Goal: Transaction & Acquisition: Purchase product/service

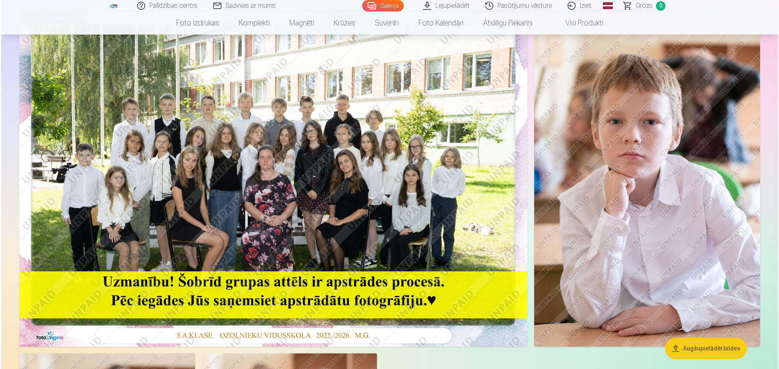
scroll to position [82, 0]
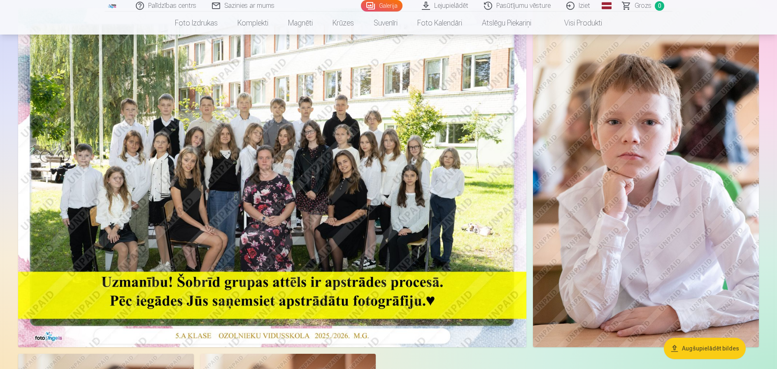
click at [686, 192] on img at bounding box center [646, 177] width 226 height 339
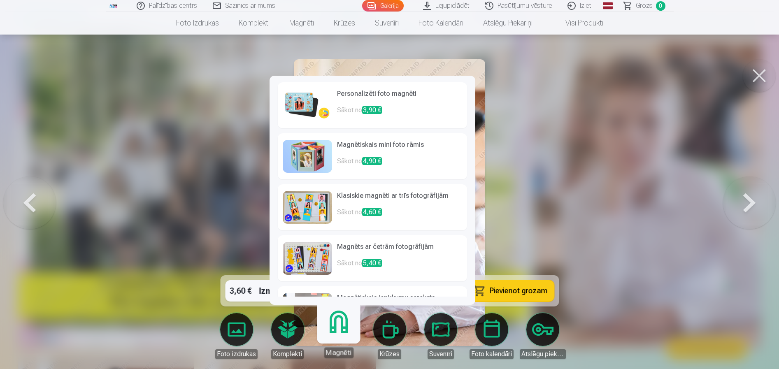
click at [385, 105] on p "Sākot no 3,90 €" at bounding box center [399, 113] width 125 height 16
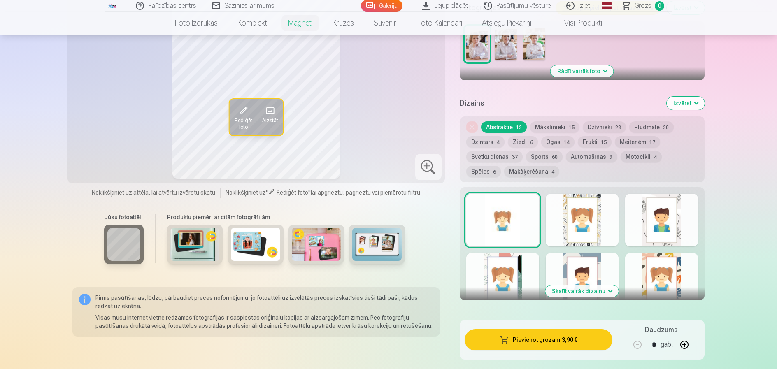
scroll to position [359, 0]
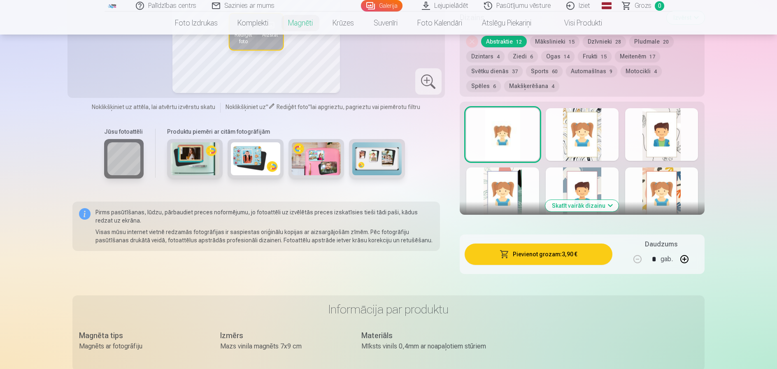
click at [568, 200] on button "Skatīt vairāk dizainu" at bounding box center [581, 206] width 73 height 12
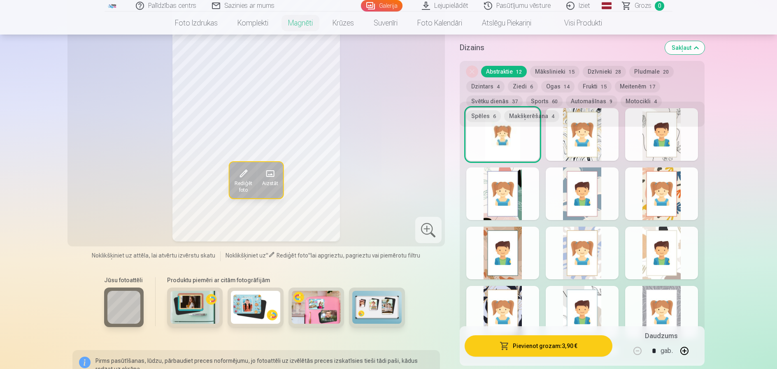
click at [505, 300] on div at bounding box center [502, 312] width 73 height 53
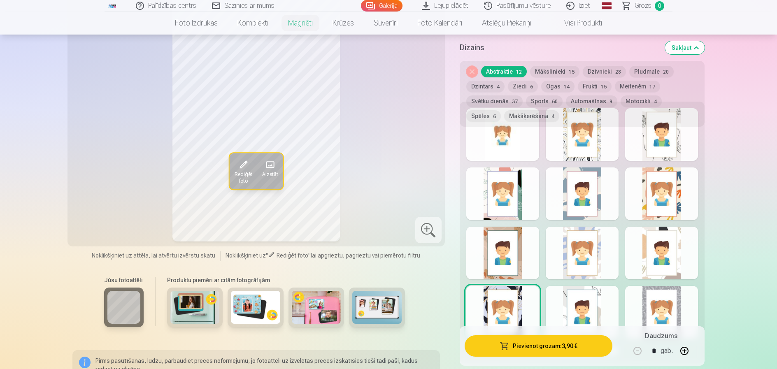
click at [658, 198] on div at bounding box center [661, 194] width 73 height 53
click at [510, 232] on div at bounding box center [502, 253] width 73 height 53
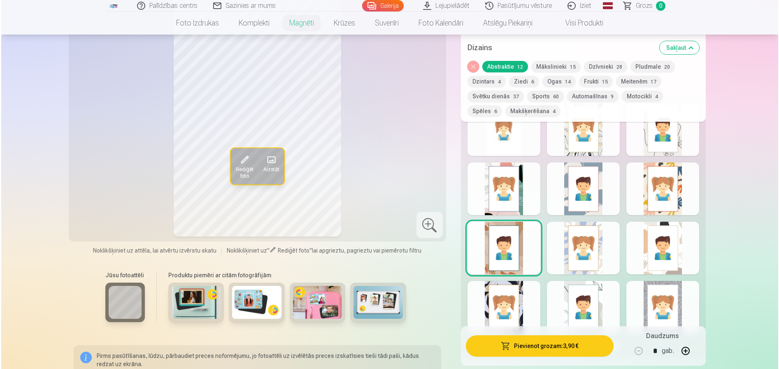
scroll to position [318, 0]
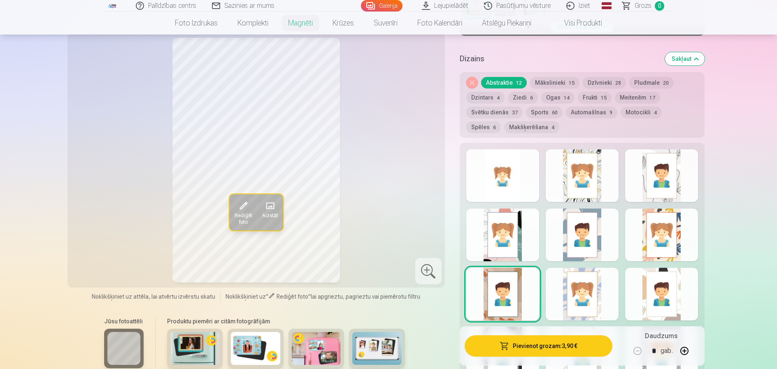
click at [582, 165] on div at bounding box center [582, 175] width 73 height 53
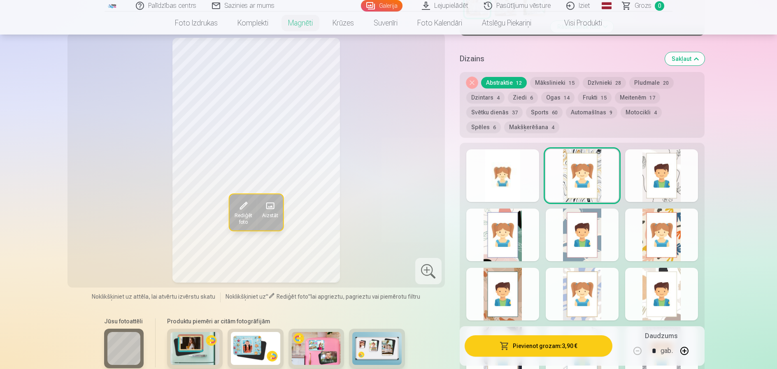
click at [565, 347] on button "Pievienot grozam : 3,90 €" at bounding box center [539, 345] width 148 height 21
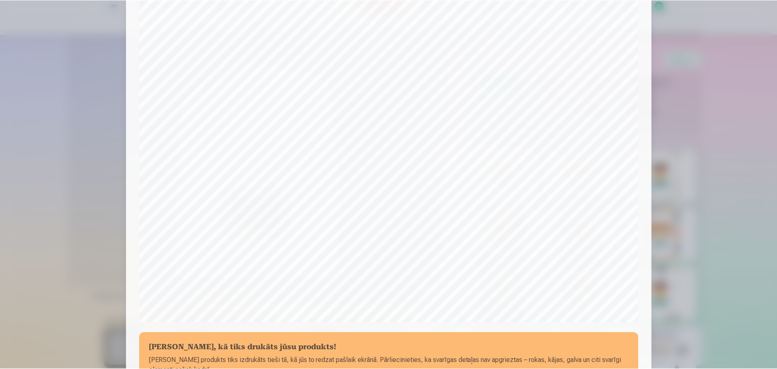
scroll to position [206, 0]
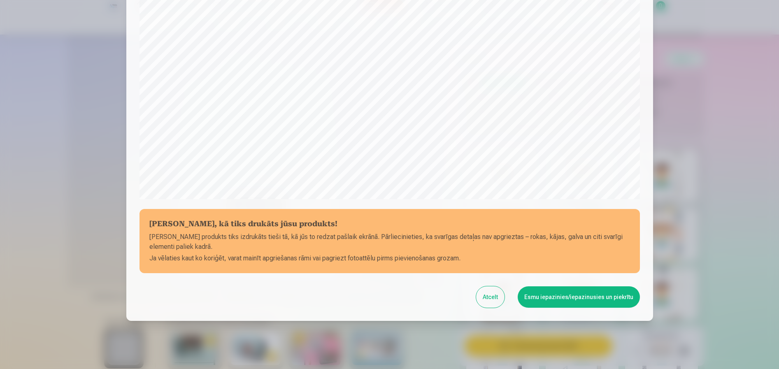
click at [577, 299] on button "Esmu iepazinies/iepazinusies un piekrītu" at bounding box center [579, 297] width 122 height 21
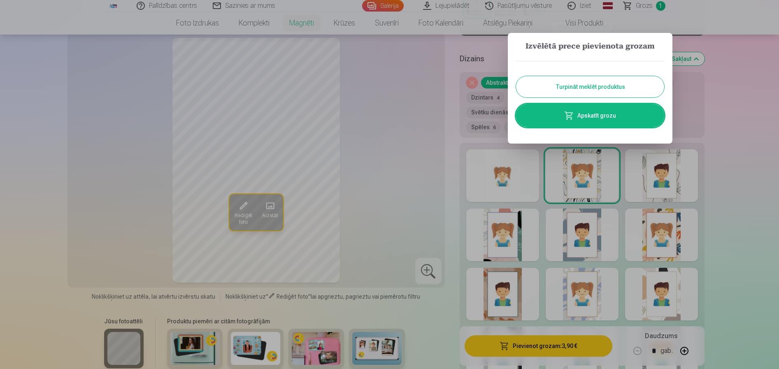
click at [587, 84] on button "Turpināt meklēt produktus" at bounding box center [590, 86] width 148 height 21
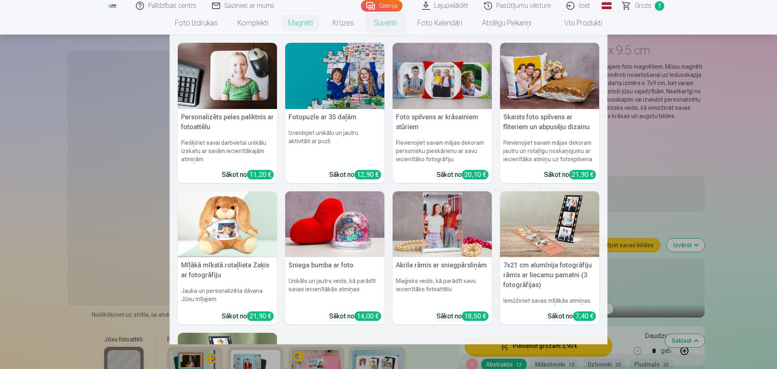
scroll to position [30, 0]
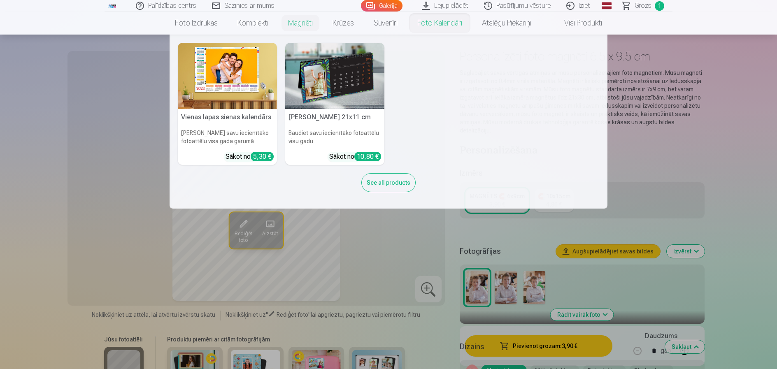
click at [429, 19] on link "Foto kalendāri" at bounding box center [440, 23] width 65 height 23
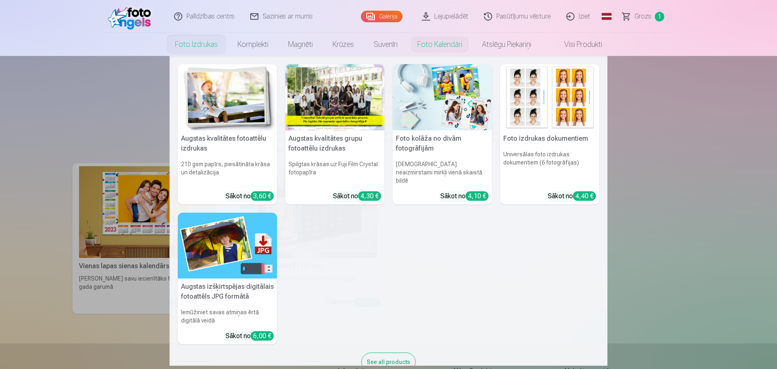
click at [191, 42] on link "Foto izdrukas" at bounding box center [196, 44] width 63 height 23
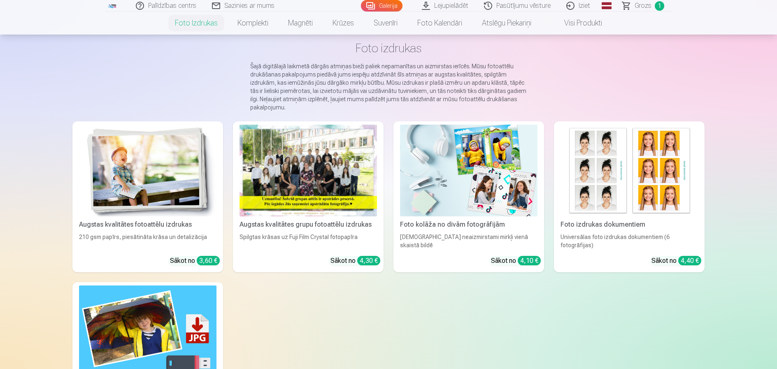
scroll to position [41, 0]
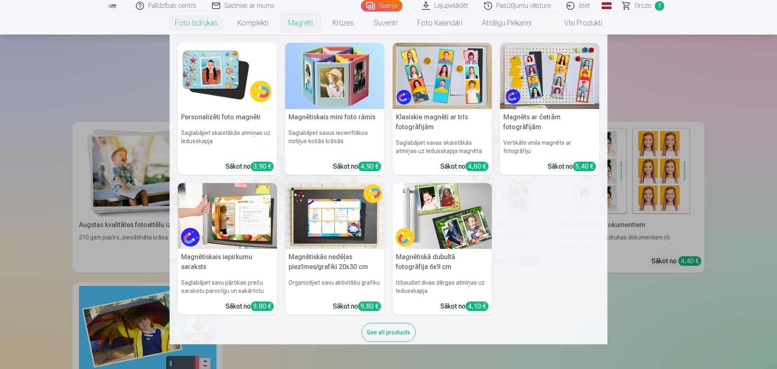
click at [292, 25] on link "Magnēti" at bounding box center [300, 23] width 44 height 23
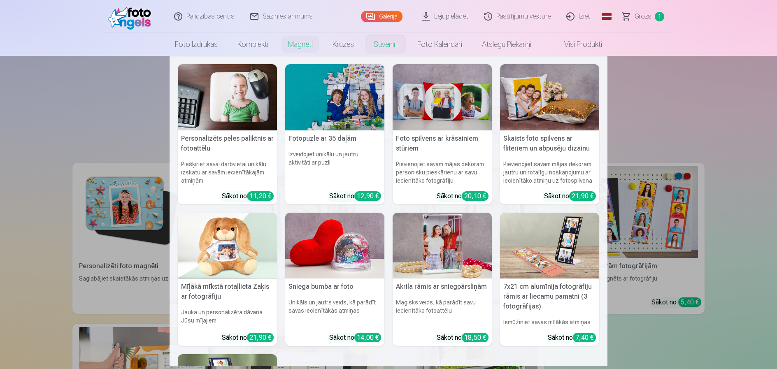
click at [380, 46] on link "Suvenīri" at bounding box center [386, 44] width 44 height 23
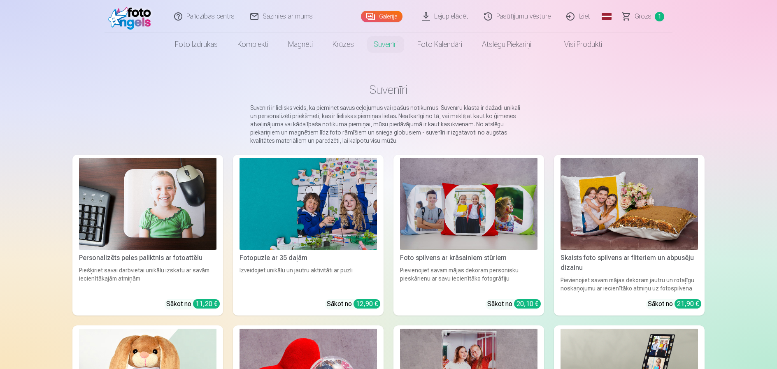
click at [573, 46] on link "Visi produkti" at bounding box center [576, 44] width 71 height 23
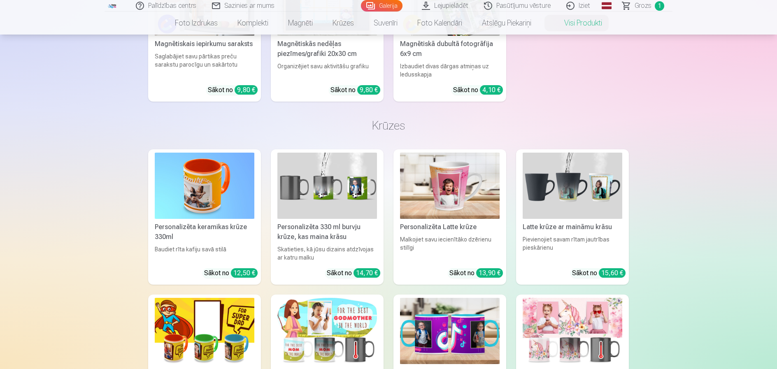
scroll to position [659, 0]
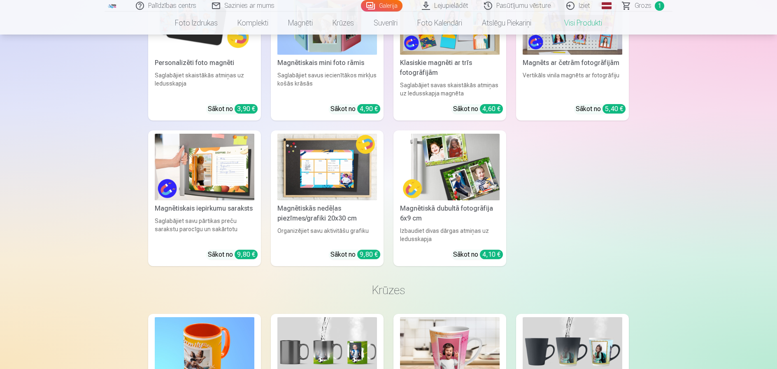
click at [251, 1] on link "Sazinies ar mums" at bounding box center [244, 6] width 78 height 12
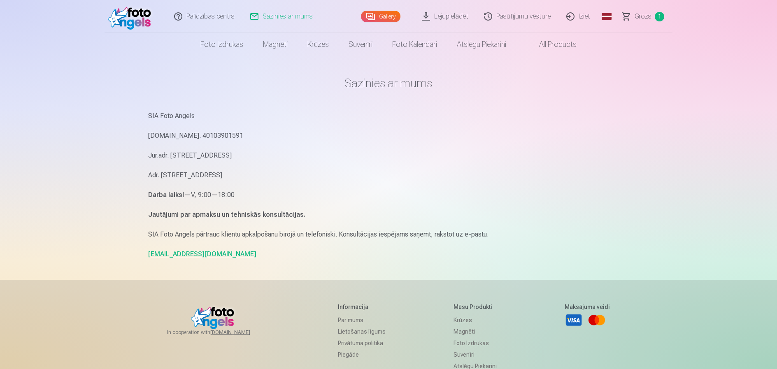
click at [346, 321] on link "Par mums" at bounding box center [362, 320] width 48 height 12
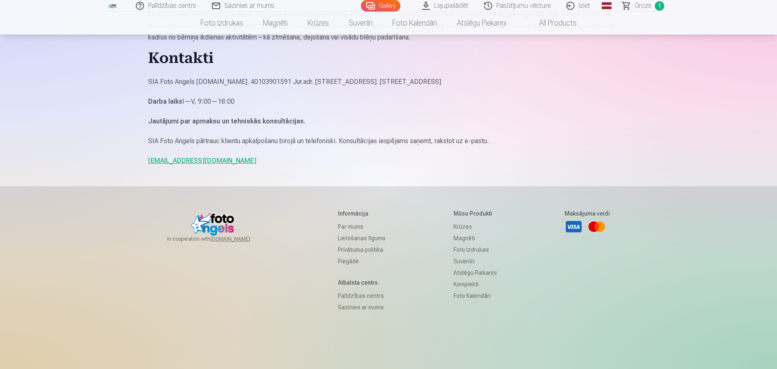
scroll to position [700, 0]
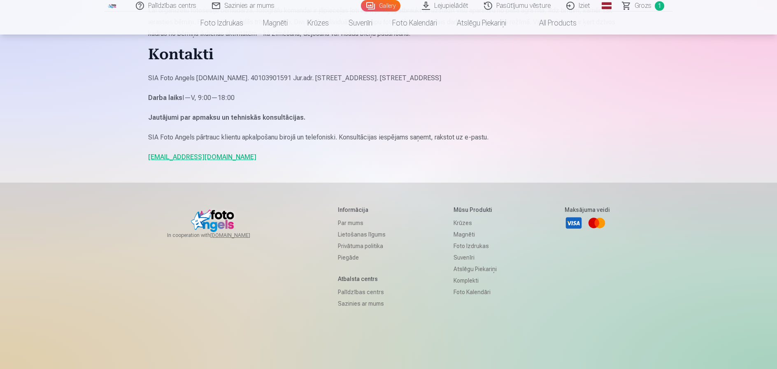
click at [375, 289] on link "Palīdzības centrs" at bounding box center [362, 293] width 48 height 12
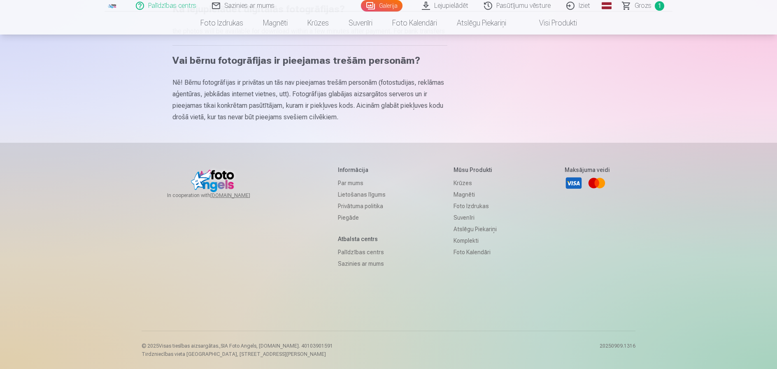
scroll to position [519, 0]
click at [363, 262] on link "Sazinies ar mums" at bounding box center [362, 264] width 48 height 12
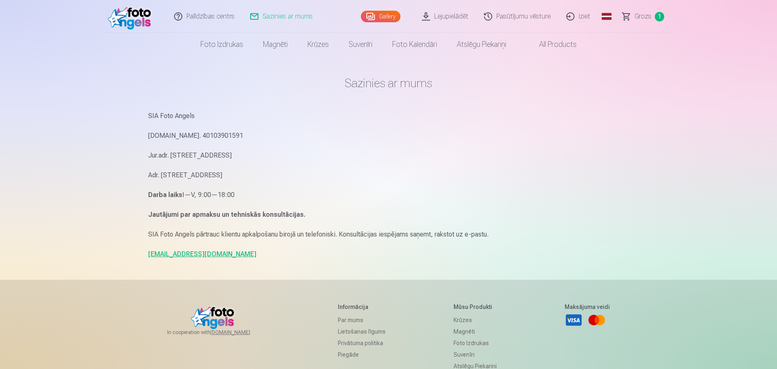
click at [281, 13] on link "Sazinies ar mums" at bounding box center [282, 16] width 78 height 33
drag, startPoint x: 141, startPoint y: 254, endPoint x: 175, endPoint y: 256, distance: 33.8
click at [229, 256] on div "Palīdzības centrs Sazinies ar mums Gallery Lejupielādēt Pasūtījumu vēsture Izie…" at bounding box center [388, 253] width 777 height 506
copy link "info@fotoangels.lv"
click at [273, 91] on main "Sazinies ar mums SIA Foto Angels Reg.Nr. 40103901591 Jur.adr. Rīga, Dzelzavas i…" at bounding box center [388, 168] width 481 height 224
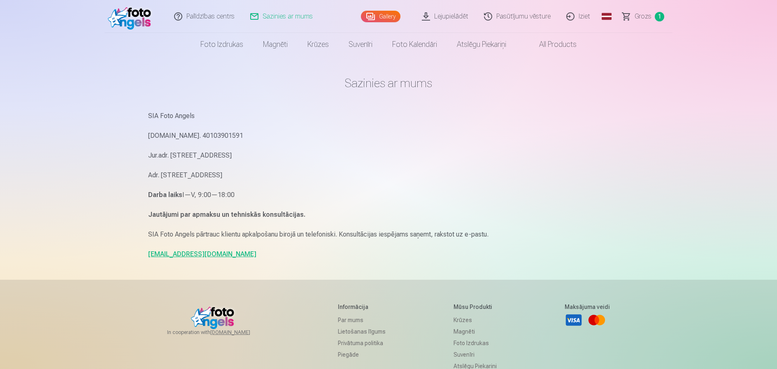
click at [651, 15] on span "Grozs" at bounding box center [643, 17] width 17 height 10
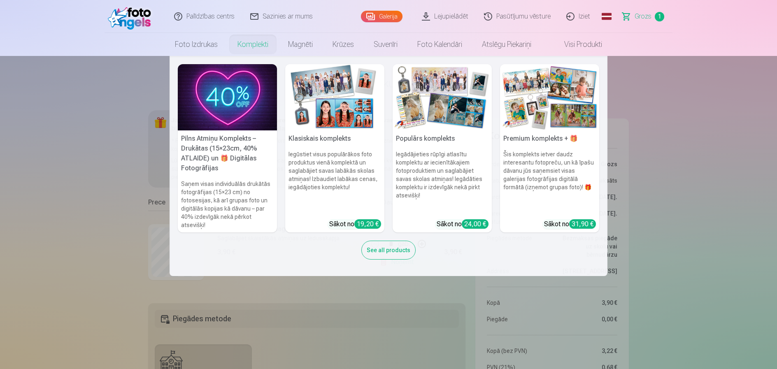
click at [329, 170] on h6 "Iegūstiet visus populārākos foto produktus vienā komplektā un saglabājiet savas…" at bounding box center [334, 181] width 99 height 69
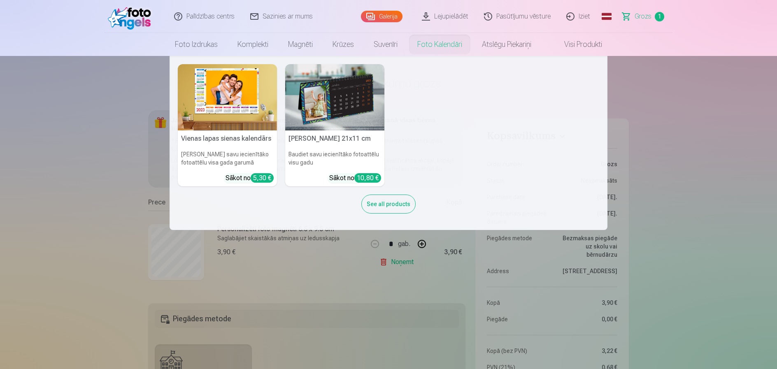
click at [261, 153] on h6 "[PERSON_NAME] savu iecienītāko fotoattēlu visa gada garumā" at bounding box center [227, 158] width 99 height 23
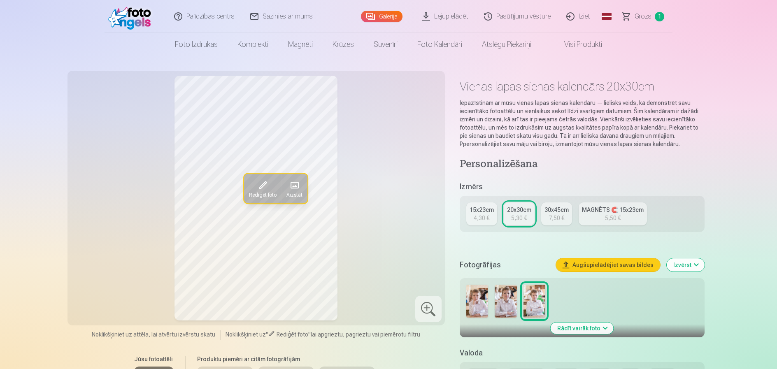
click at [472, 216] on link "15x23cm 4,30 €" at bounding box center [481, 214] width 31 height 23
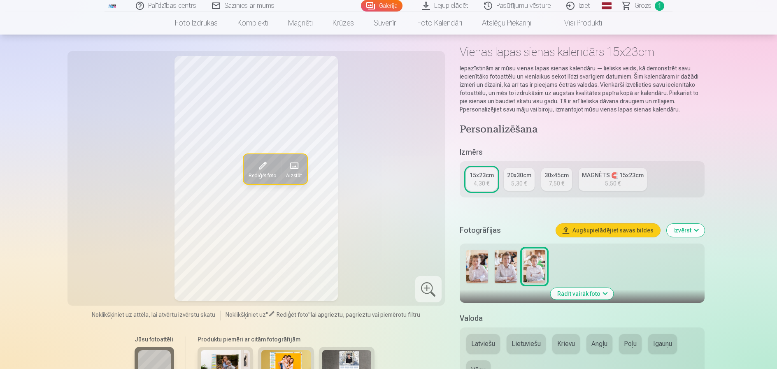
scroll to position [82, 0]
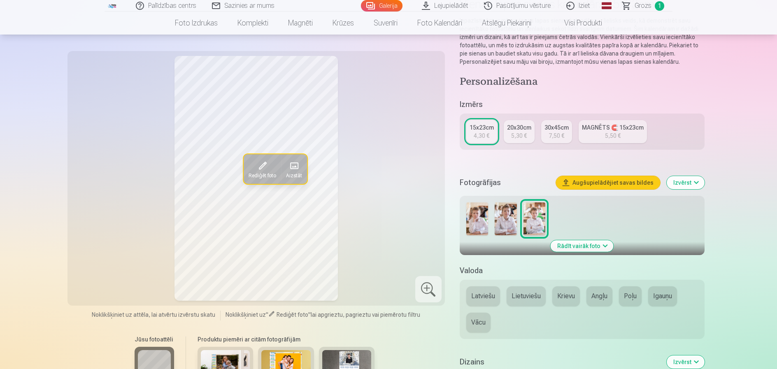
click at [493, 298] on button "Latviešu" at bounding box center [483, 297] width 34 height 20
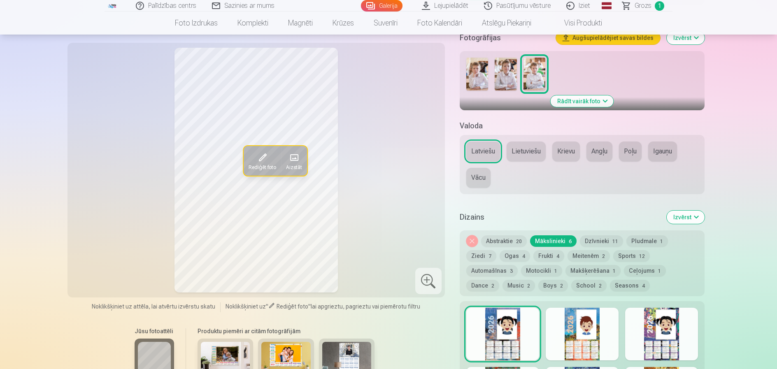
scroll to position [247, 0]
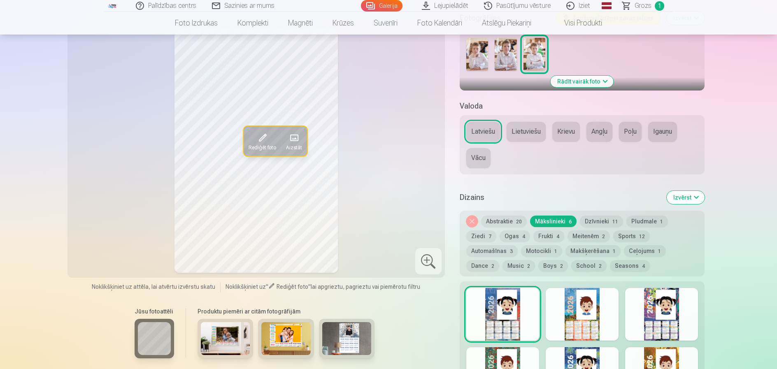
click at [507, 221] on button "Abstraktie 20" at bounding box center [504, 222] width 46 height 12
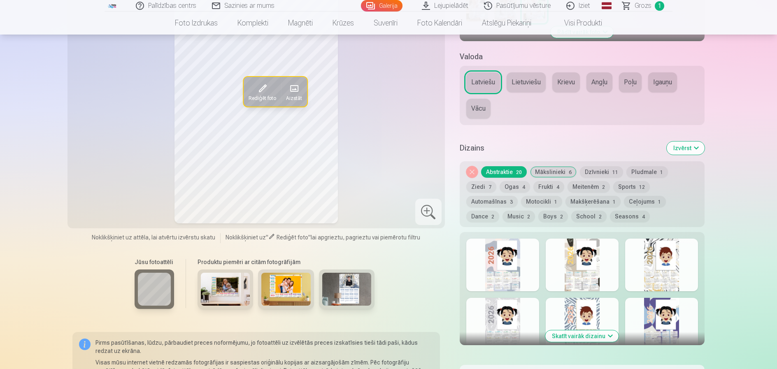
scroll to position [288, 0]
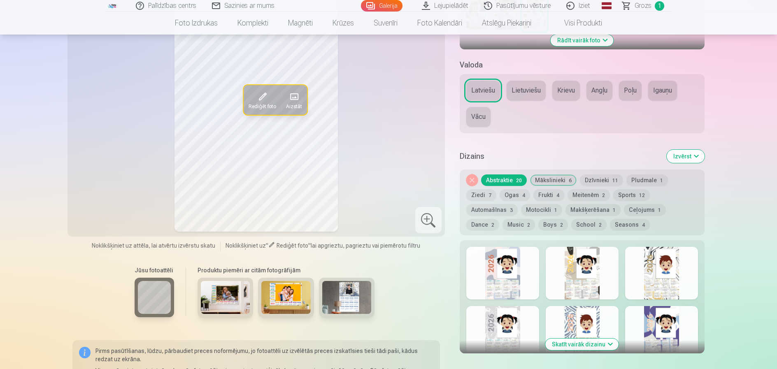
click at [624, 214] on button "Ceļojums 1" at bounding box center [645, 210] width 42 height 12
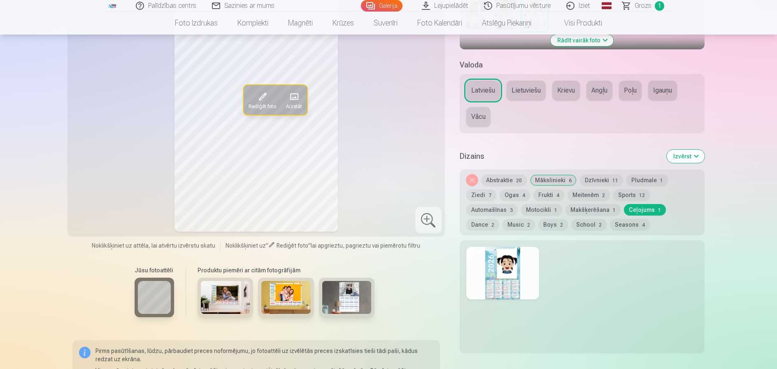
click at [521, 210] on button "Motocikli 1" at bounding box center [541, 210] width 41 height 12
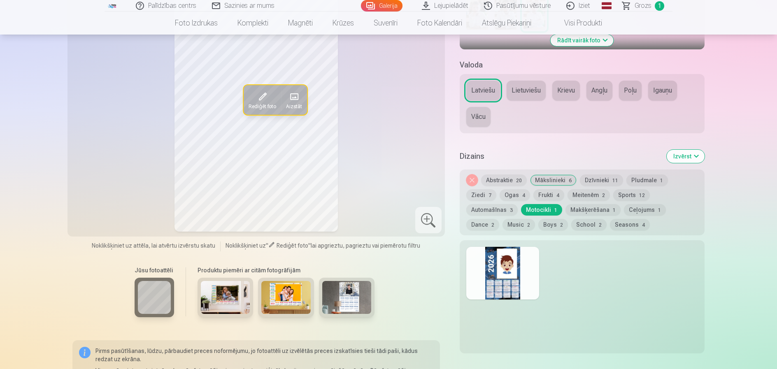
click at [600, 182] on button "Dzīvnieki 11" at bounding box center [601, 181] width 43 height 12
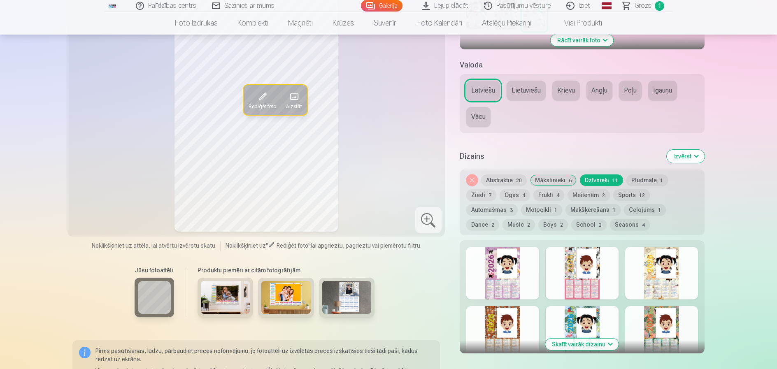
click at [540, 181] on button "Mākslinieki 6" at bounding box center [553, 181] width 47 height 12
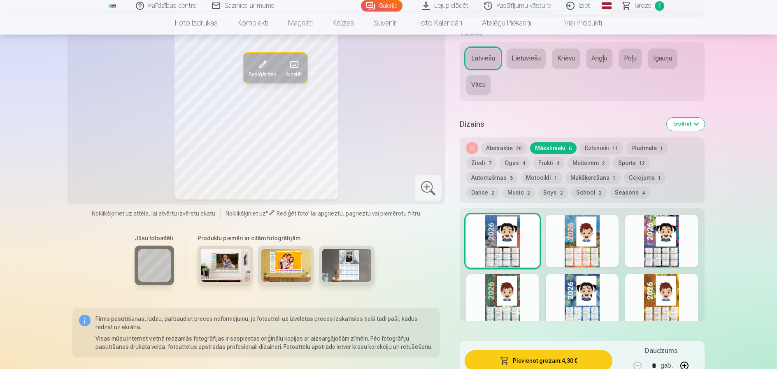
scroll to position [370, 0]
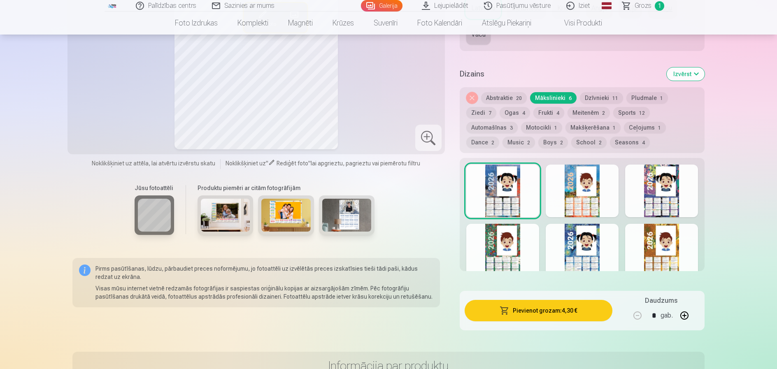
click at [598, 250] on div at bounding box center [582, 250] width 73 height 53
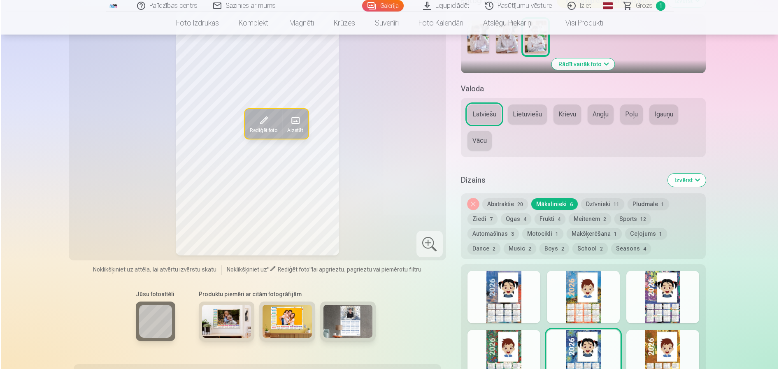
scroll to position [329, 0]
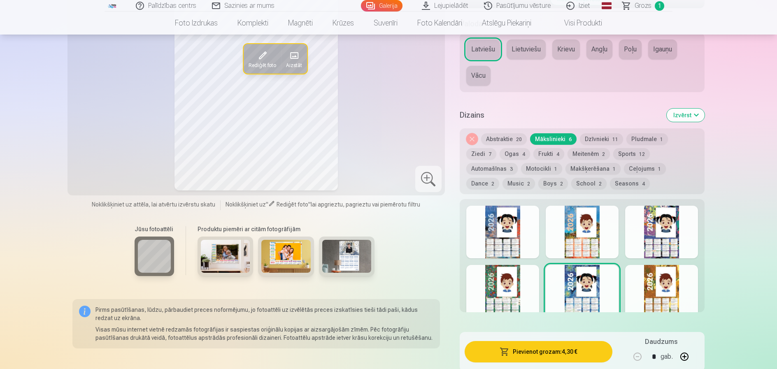
click at [530, 357] on button "Pievienot grozam : 4,30 €" at bounding box center [539, 351] width 148 height 21
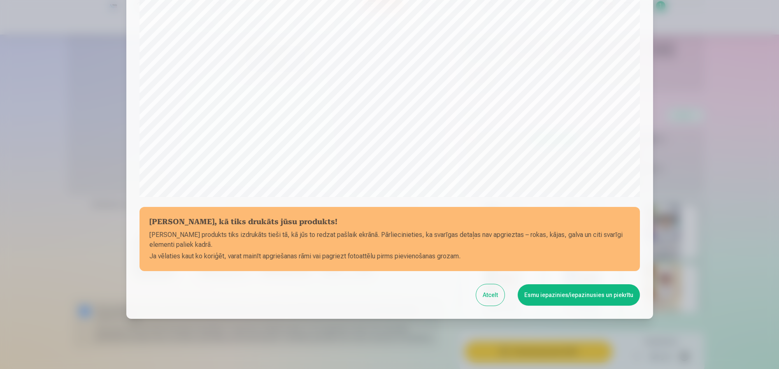
scroll to position [224, 0]
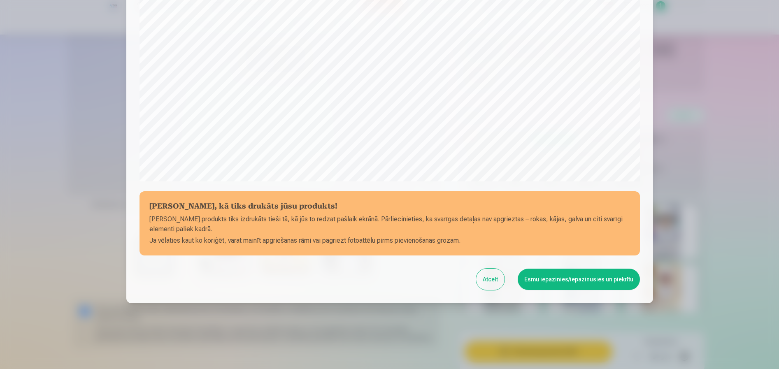
click at [570, 289] on button "Esmu iepazinies/iepazinusies un piekrītu" at bounding box center [579, 279] width 122 height 21
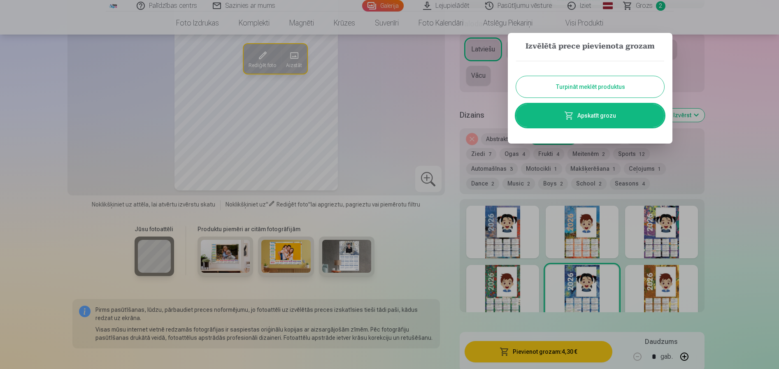
click at [584, 114] on link "Apskatīt grozu" at bounding box center [590, 115] width 148 height 23
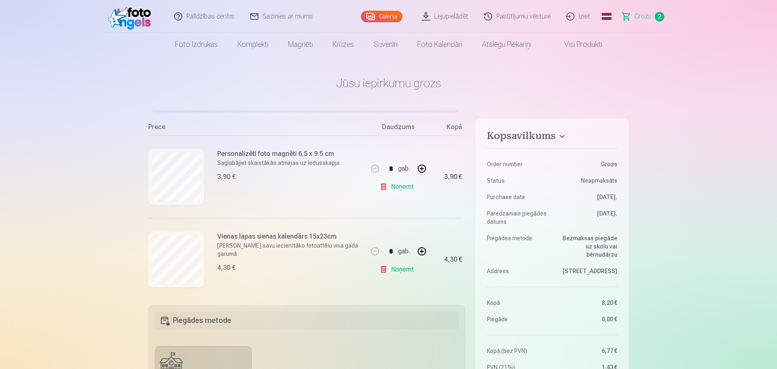
scroll to position [83, 0]
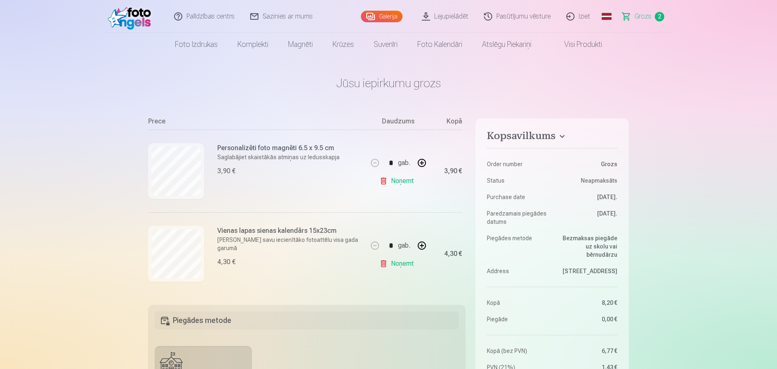
click at [384, 179] on link "Noņemt" at bounding box center [398, 181] width 37 height 16
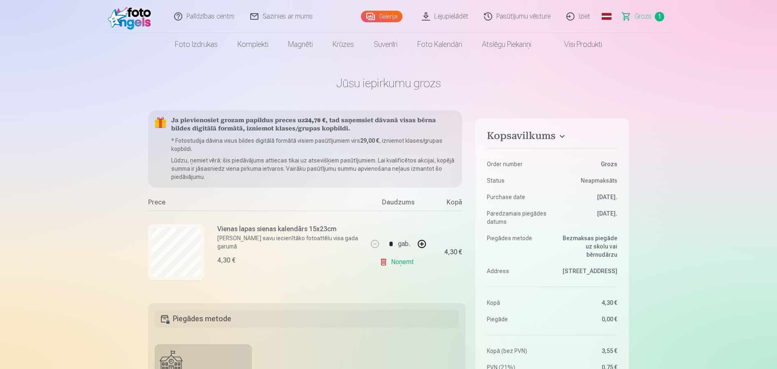
scroll to position [0, 0]
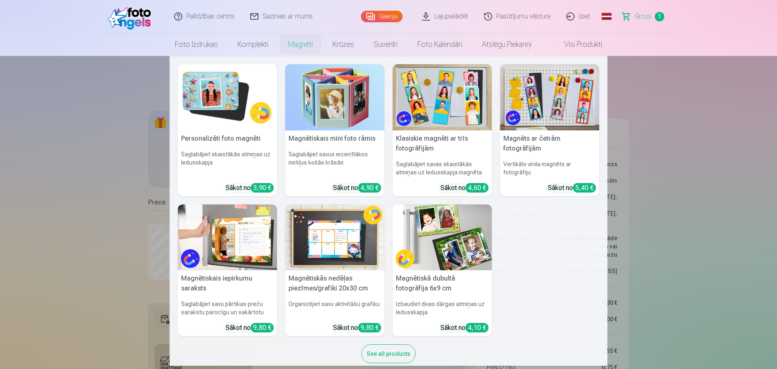
click at [290, 44] on link "Magnēti" at bounding box center [300, 44] width 44 height 23
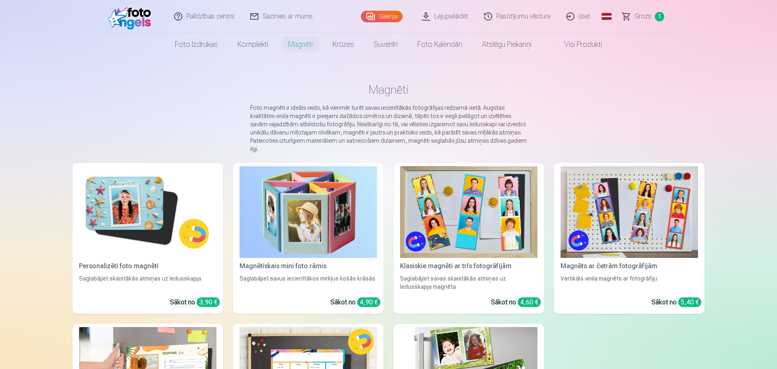
click at [145, 261] on div "Personalizēti foto magnēti" at bounding box center [148, 266] width 144 height 10
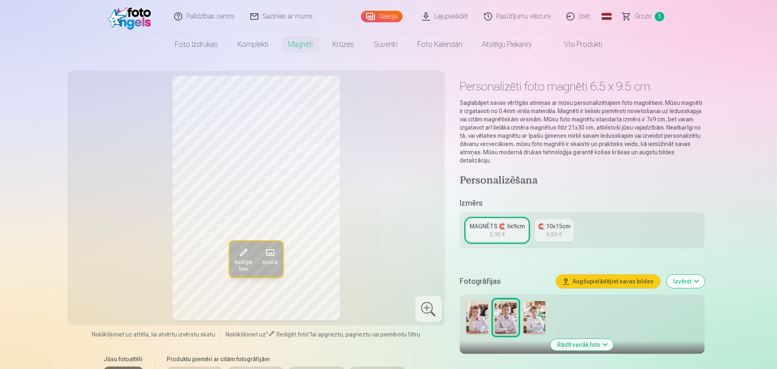
click at [535, 313] on img at bounding box center [535, 317] width 22 height 33
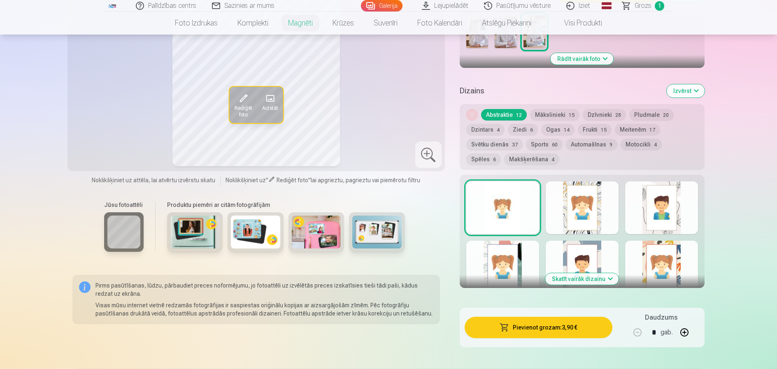
scroll to position [288, 0]
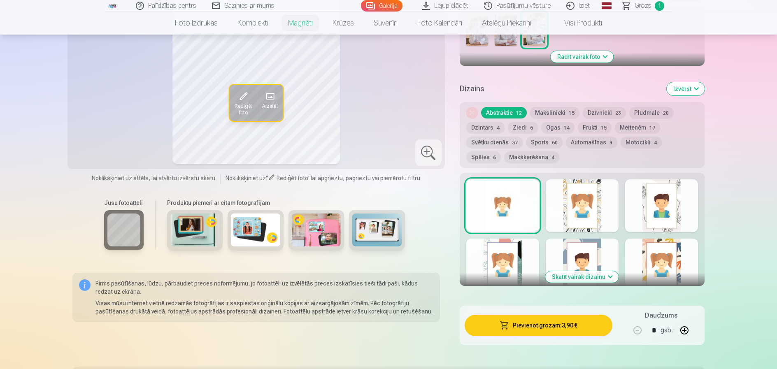
click at [603, 271] on button "Skatīt vairāk dizainu" at bounding box center [581, 277] width 73 height 12
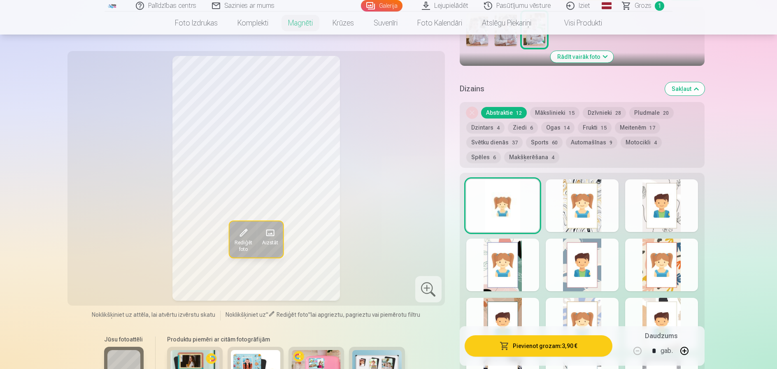
click at [562, 107] on button "Mākslinieki 15" at bounding box center [554, 113] width 49 height 12
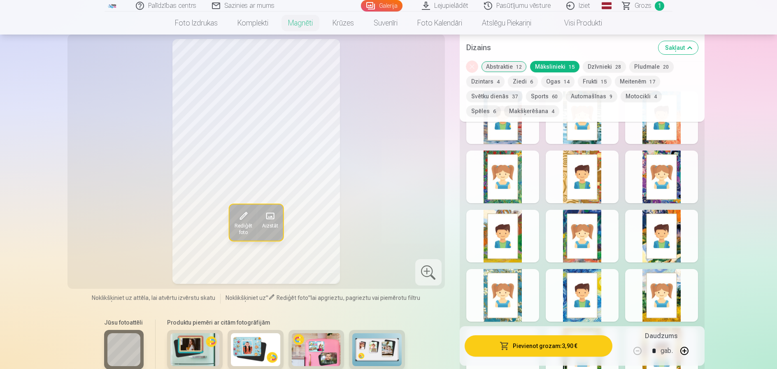
scroll to position [370, 0]
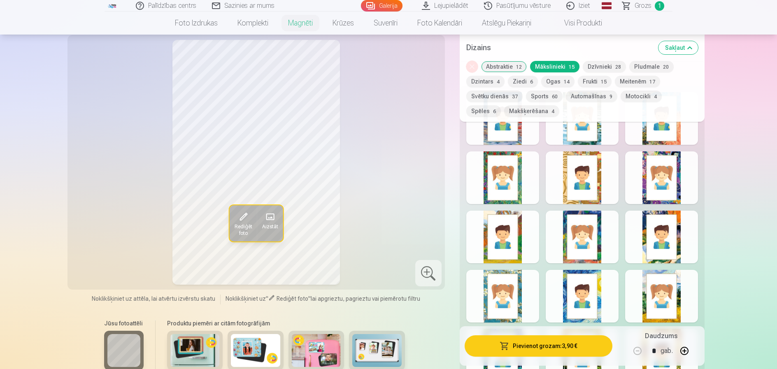
click at [626, 222] on div "Rādīt mazāk dizainu" at bounding box center [582, 246] width 245 height 321
click at [634, 231] on div at bounding box center [661, 237] width 73 height 53
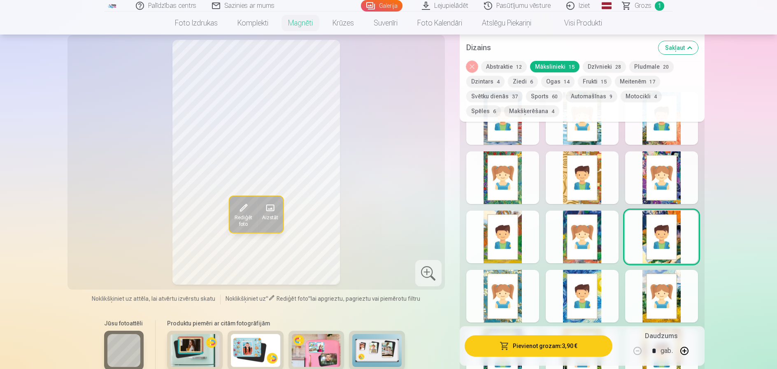
click at [476, 235] on div at bounding box center [502, 237] width 73 height 53
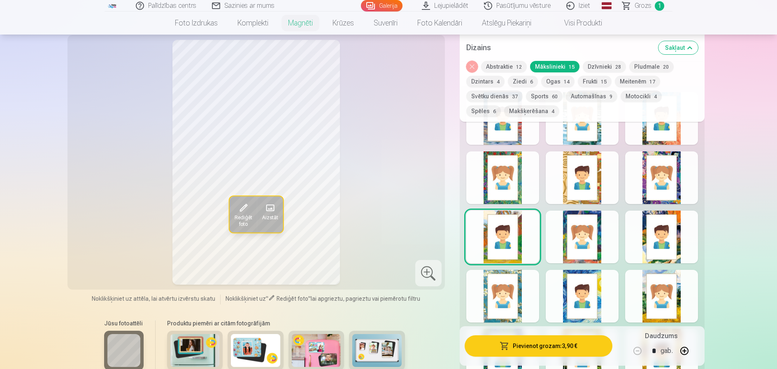
click at [560, 238] on div at bounding box center [582, 237] width 73 height 53
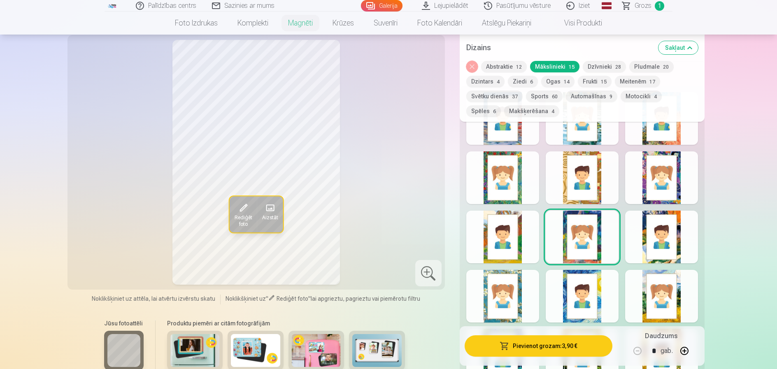
click at [476, 288] on div at bounding box center [502, 296] width 73 height 53
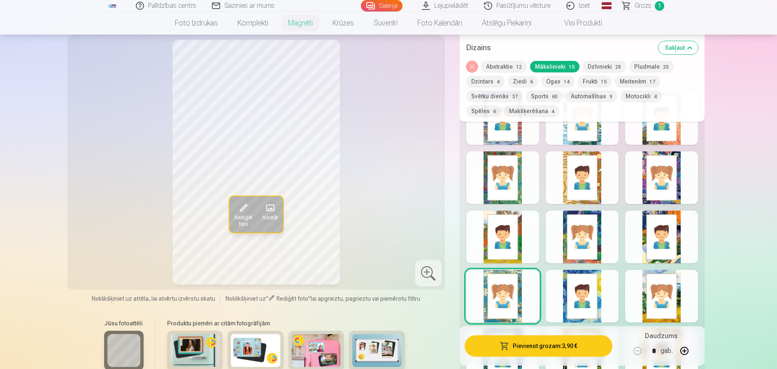
click at [477, 179] on div at bounding box center [502, 177] width 73 height 53
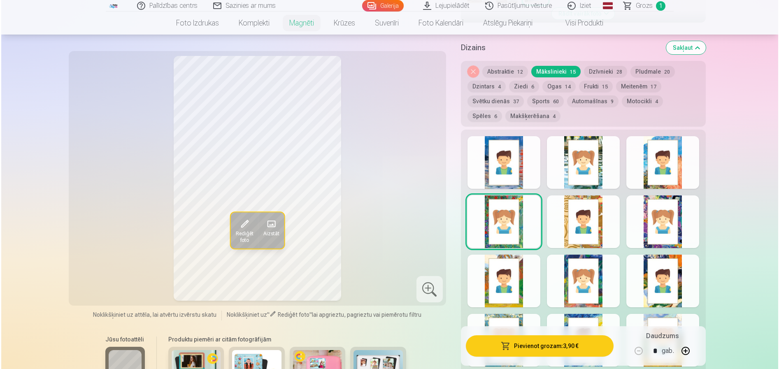
scroll to position [288, 0]
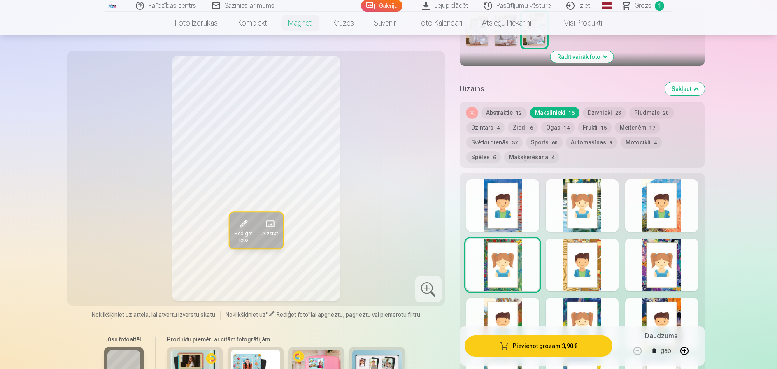
click at [554, 301] on div at bounding box center [582, 324] width 73 height 53
click at [557, 343] on button "Pievienot grozam : 3,90 €" at bounding box center [539, 345] width 148 height 21
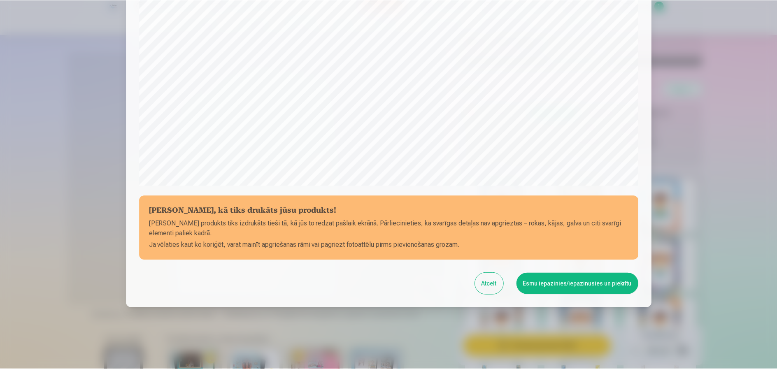
scroll to position [224, 0]
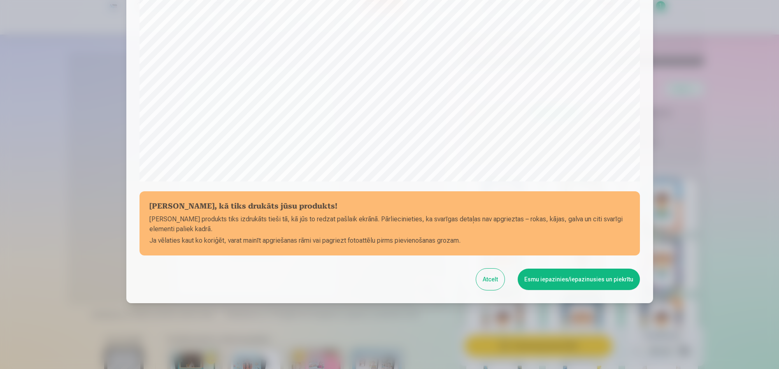
click at [574, 281] on button "Esmu iepazinies/iepazinusies un piekrītu" at bounding box center [579, 279] width 122 height 21
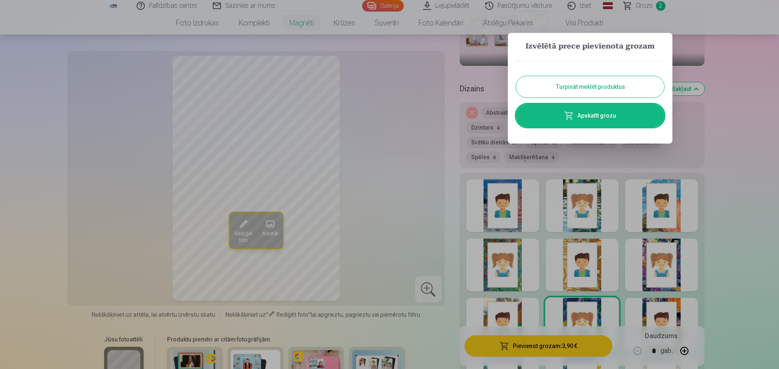
click at [596, 88] on button "Turpināt meklēt produktus" at bounding box center [590, 86] width 148 height 21
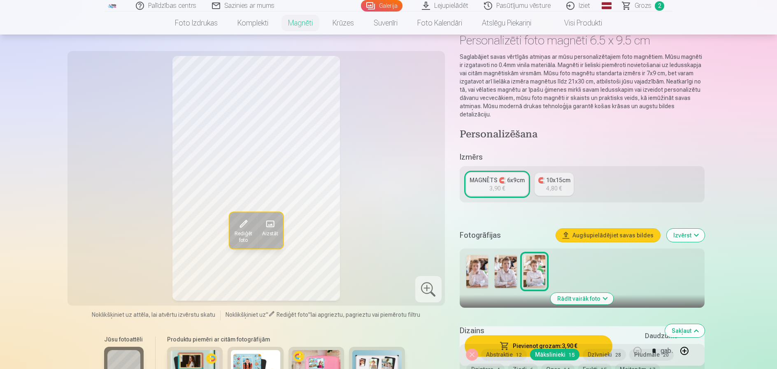
scroll to position [41, 0]
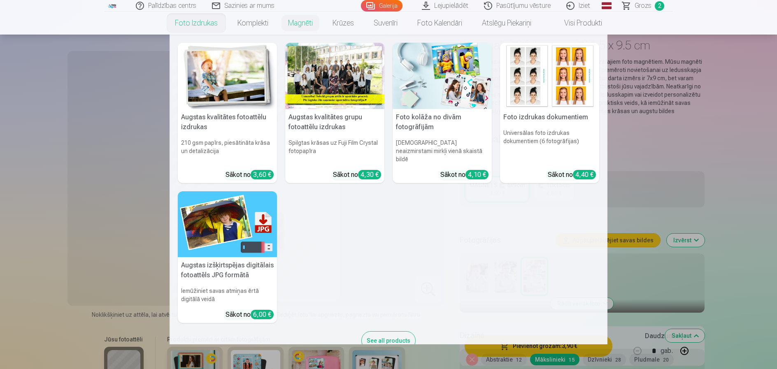
click at [198, 30] on link "Foto izdrukas" at bounding box center [196, 23] width 63 height 23
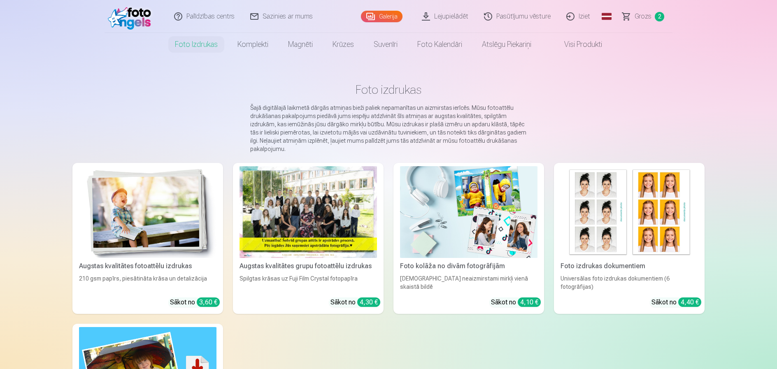
click at [198, 30] on link "Palīdzības centrs" at bounding box center [205, 16] width 76 height 33
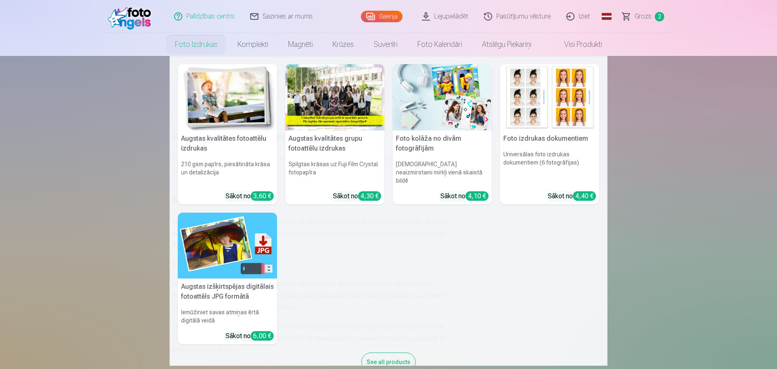
click at [197, 43] on link "Foto izdrukas" at bounding box center [196, 44] width 63 height 23
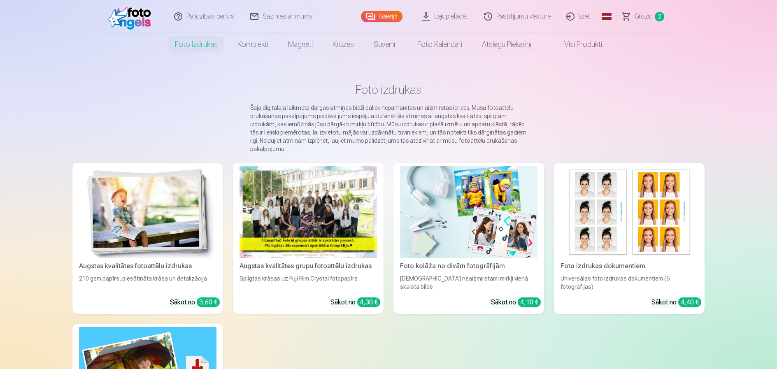
click at [197, 43] on link "Foto izdrukas" at bounding box center [196, 44] width 63 height 23
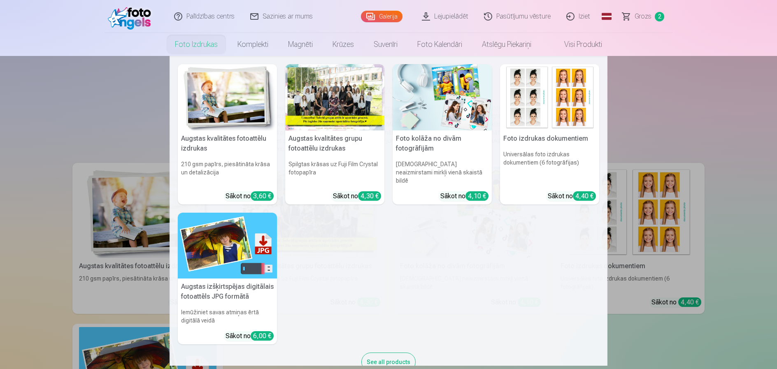
click at [328, 150] on h5 "Augstas kvalitātes grupu fotoattēlu izdrukas" at bounding box center [334, 143] width 99 height 26
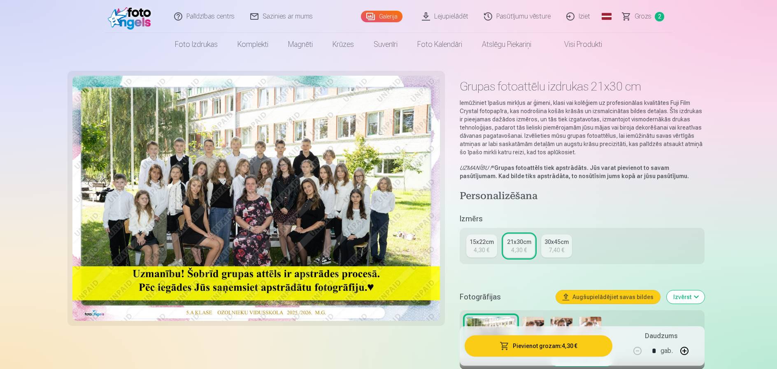
click at [475, 247] on div "4,30 €" at bounding box center [482, 250] width 16 height 8
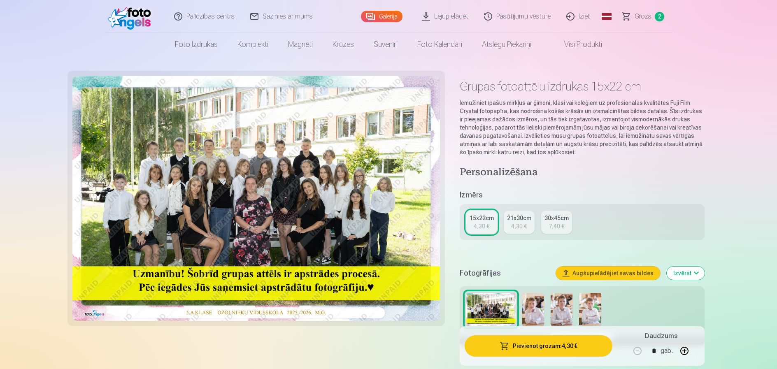
click at [542, 353] on button "Pievienot grozam : 4,30 €" at bounding box center [539, 345] width 148 height 21
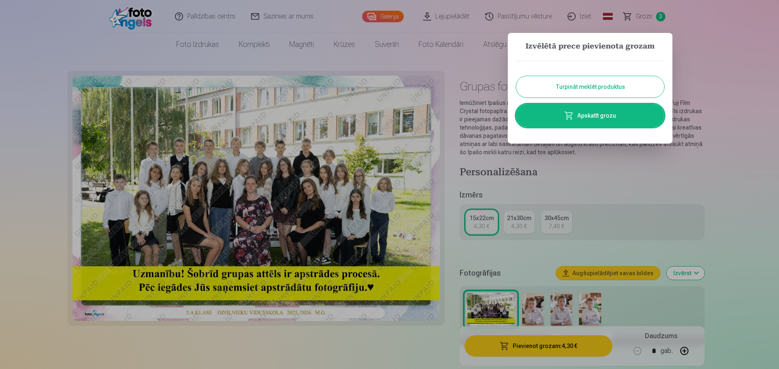
click at [580, 86] on button "Turpināt meklēt produktus" at bounding box center [590, 86] width 148 height 21
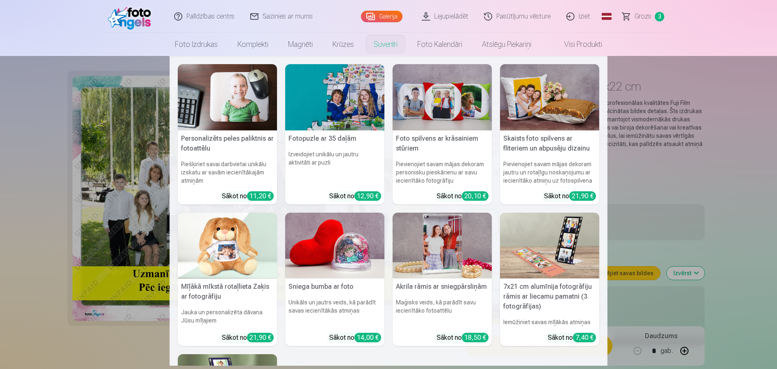
click at [380, 49] on link "Suvenīri" at bounding box center [386, 44] width 44 height 23
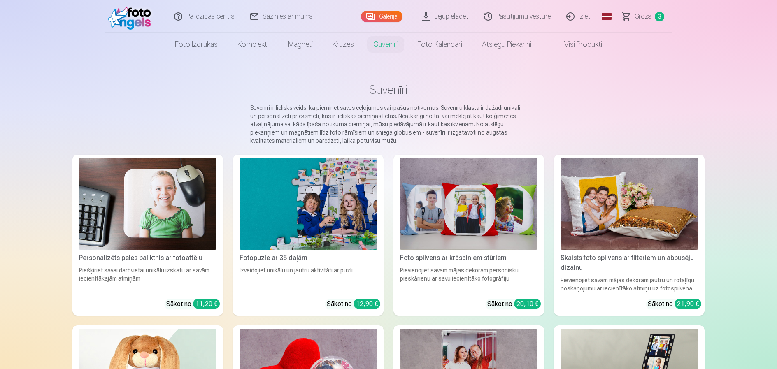
click at [658, 19] on span "3" at bounding box center [659, 16] width 9 height 9
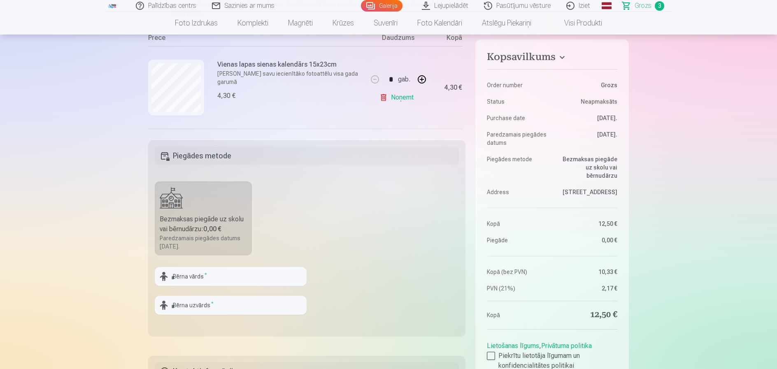
scroll to position [123, 0]
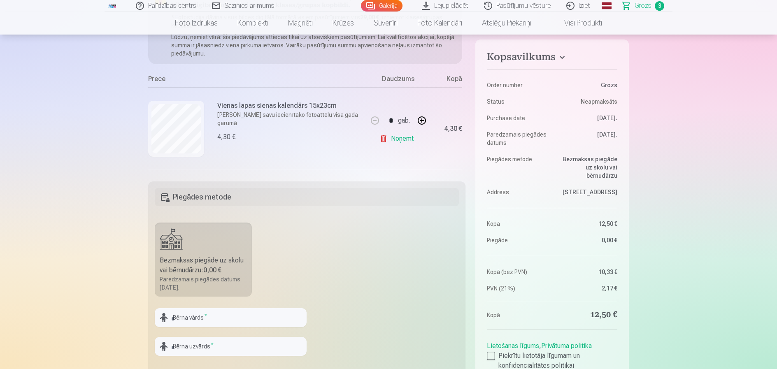
click at [201, 259] on div "Bezmaksas piegāde uz skolu vai bērnudārzu : 0,00 €" at bounding box center [203, 266] width 87 height 20
click at [205, 320] on input "text" at bounding box center [231, 317] width 152 height 19
type input "*******"
click at [181, 350] on input "text" at bounding box center [231, 346] width 152 height 19
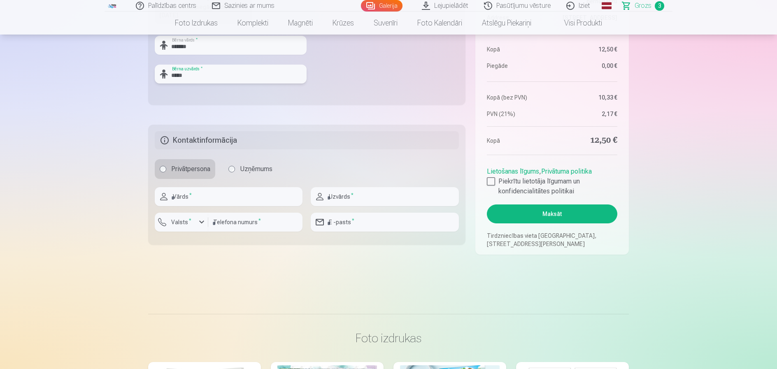
scroll to position [449, 0]
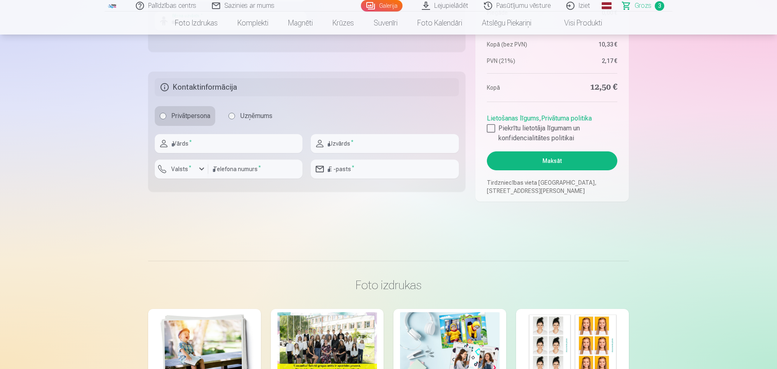
type input "*****"
click at [210, 147] on input "text" at bounding box center [229, 143] width 148 height 19
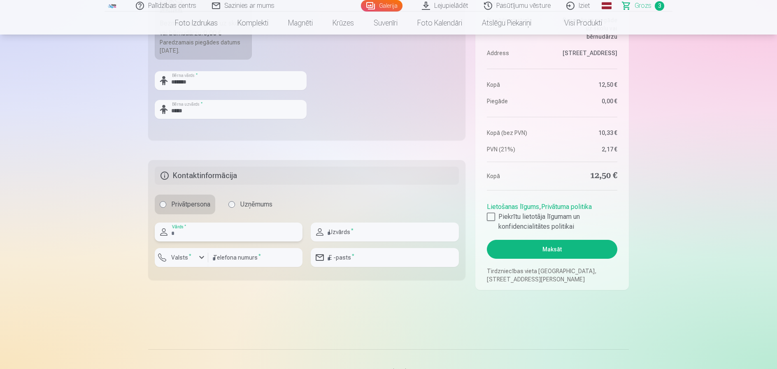
scroll to position [408, 0]
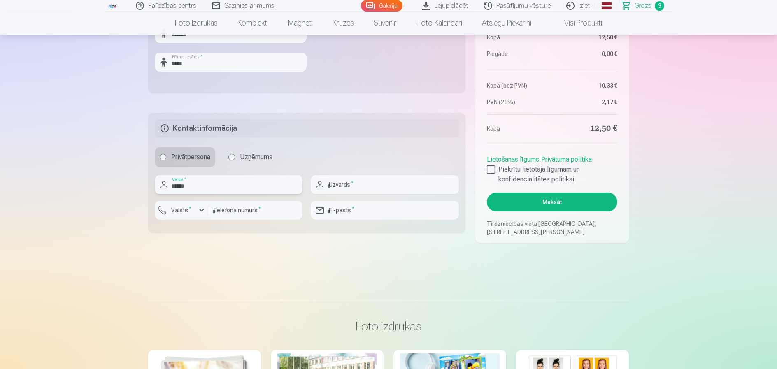
type input "******"
click at [340, 186] on input "text" at bounding box center [385, 184] width 148 height 19
type input "**********"
click at [200, 212] on div "button" at bounding box center [202, 210] width 10 height 10
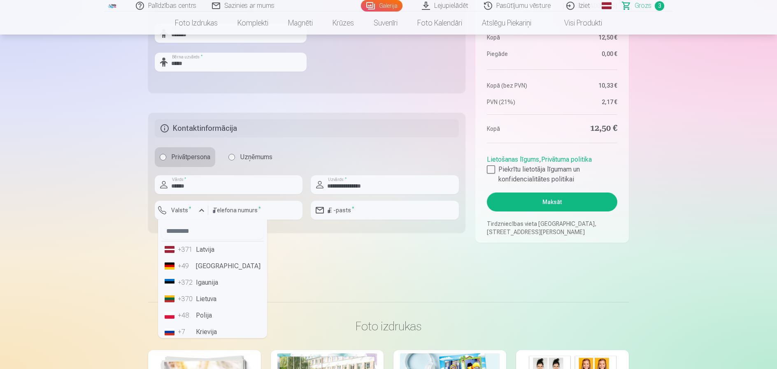
click at [207, 250] on li "+371 Latvija" at bounding box center [212, 250] width 102 height 16
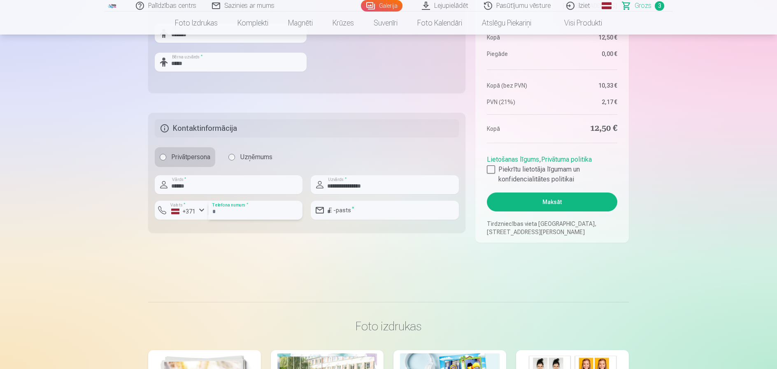
click at [276, 207] on input "number" at bounding box center [255, 210] width 94 height 19
type input "********"
click at [487, 193] on button "Maksāt" at bounding box center [552, 202] width 130 height 19
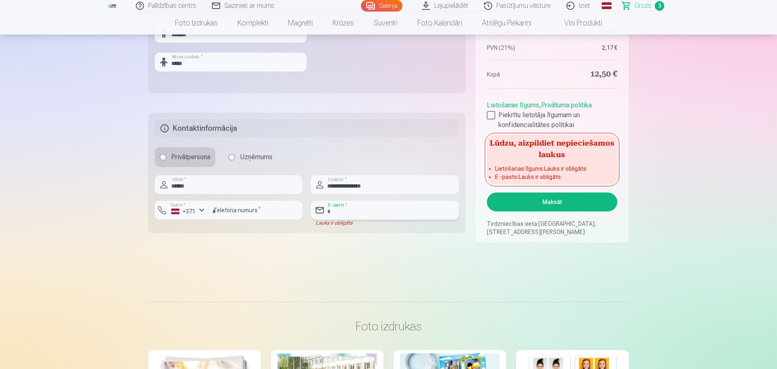
click at [338, 213] on input "email" at bounding box center [385, 210] width 148 height 19
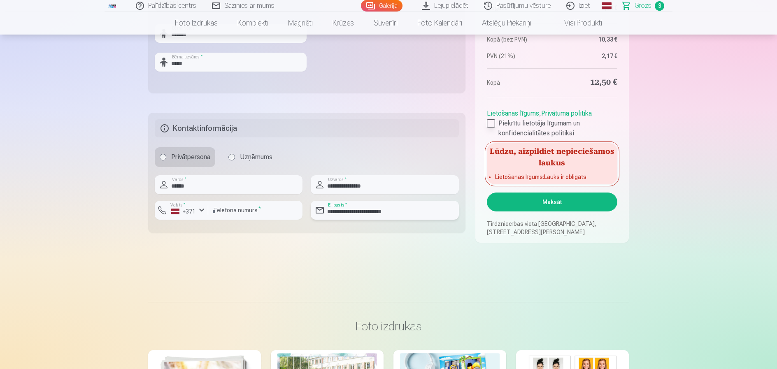
type input "**********"
click at [494, 126] on div at bounding box center [491, 123] width 8 height 8
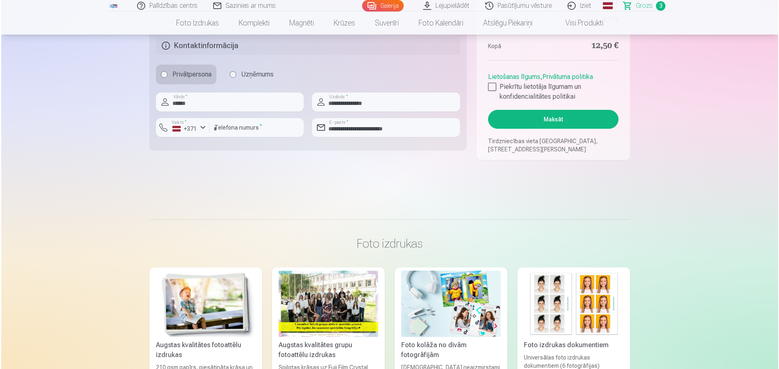
scroll to position [490, 0]
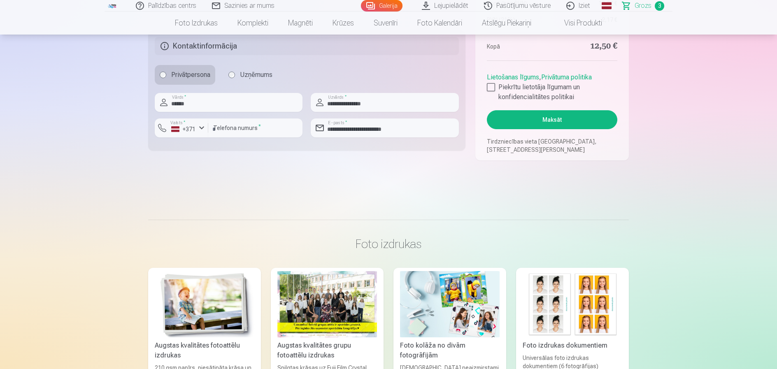
click at [582, 126] on button "Maksāt" at bounding box center [552, 119] width 130 height 19
